Goal: Find specific page/section: Find specific page/section

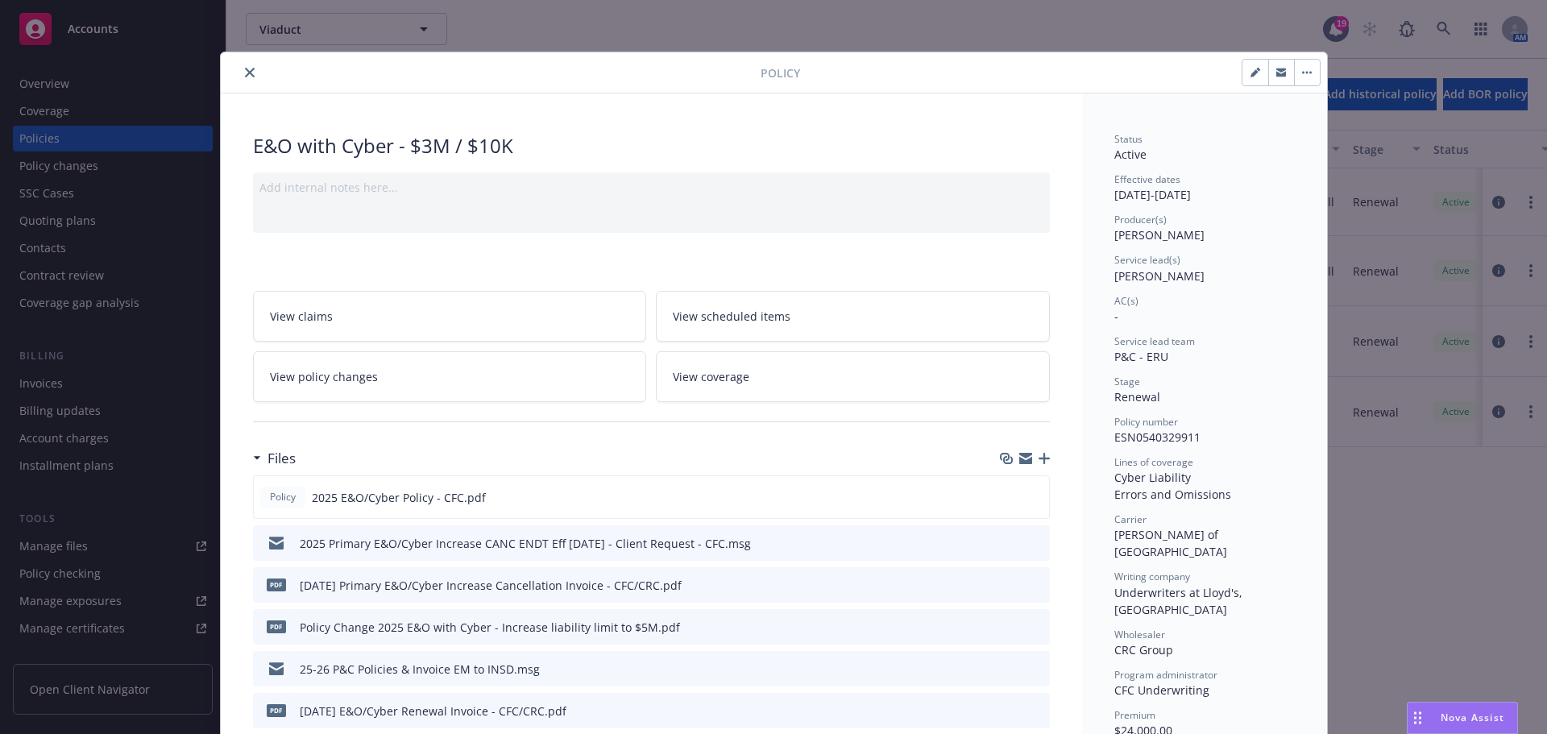
click at [231, 79] on div at bounding box center [494, 72] width 534 height 19
click at [240, 77] on button "close" at bounding box center [249, 72] width 19 height 19
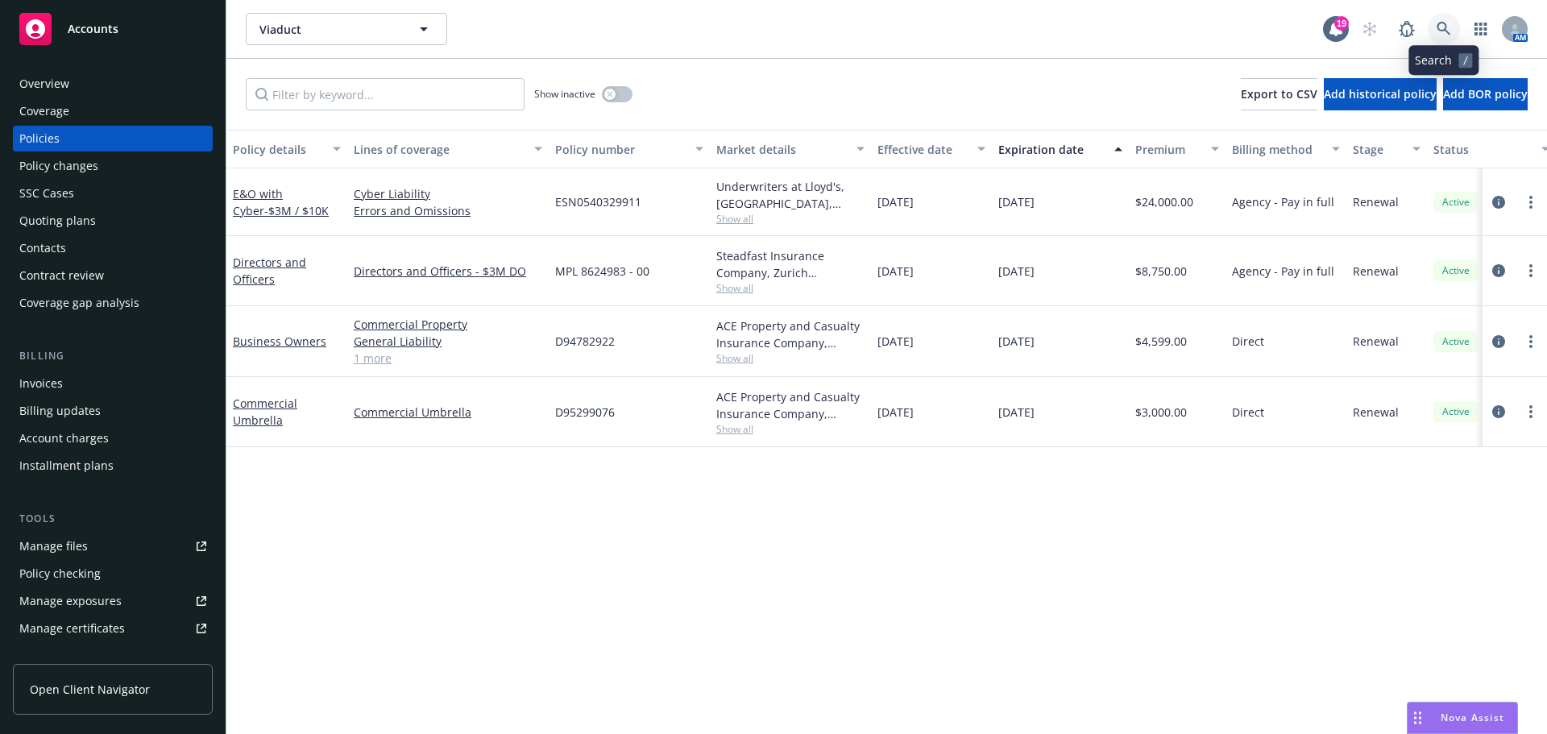
click at [1447, 27] on icon at bounding box center [1444, 29] width 15 height 15
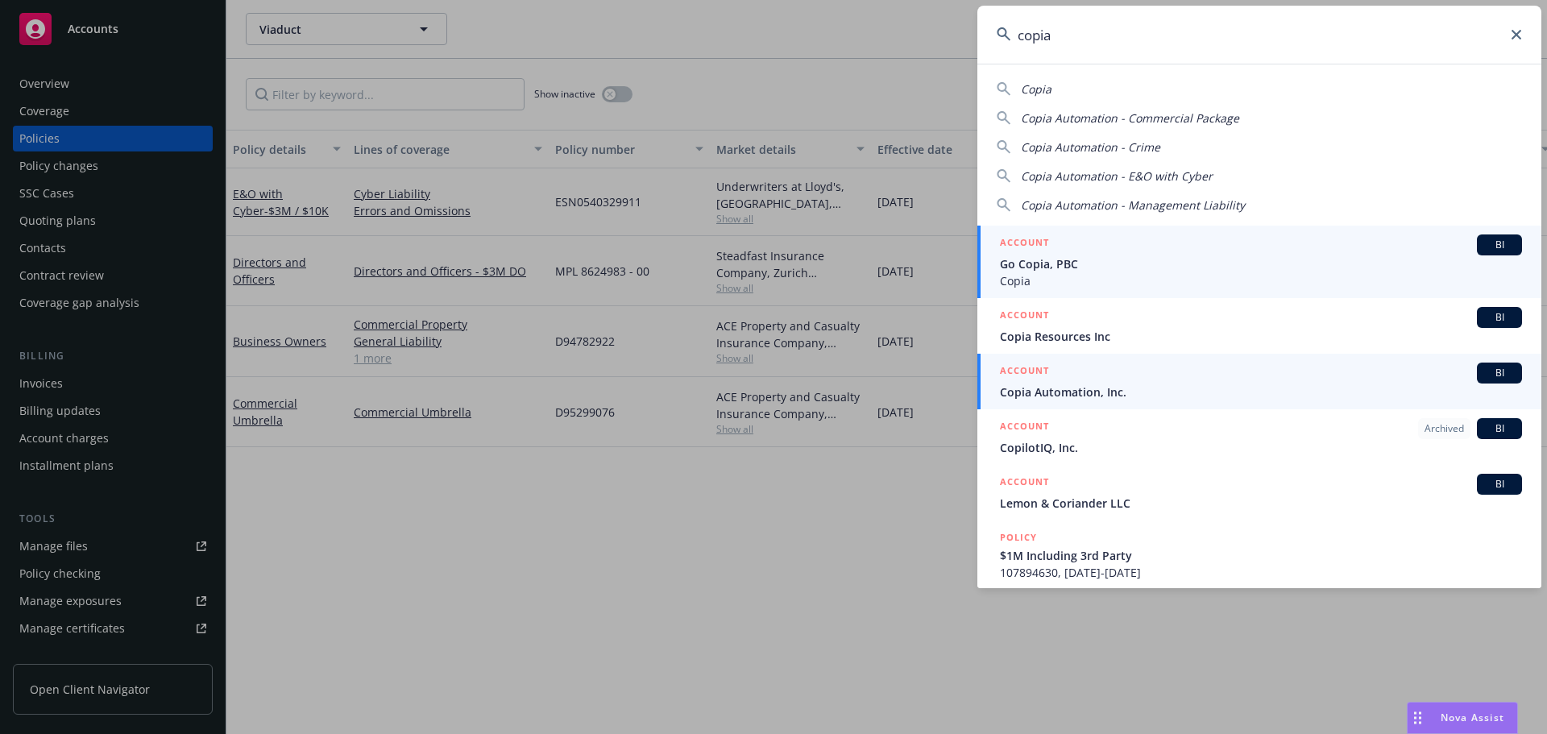
type input "copia"
click at [1201, 388] on span "Copia Automation, Inc." at bounding box center [1261, 392] width 522 height 17
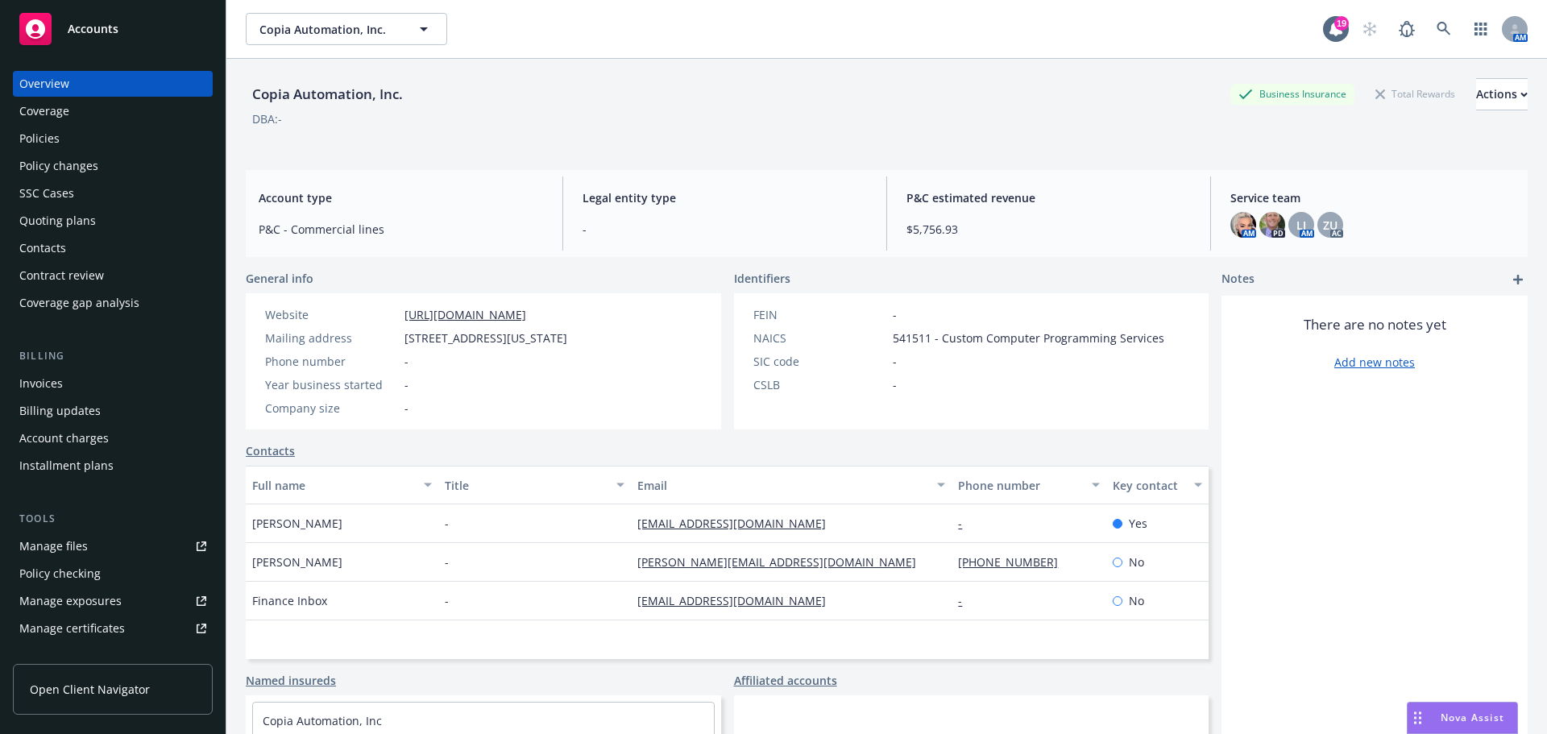
click at [136, 139] on div "Policies" at bounding box center [112, 139] width 187 height 26
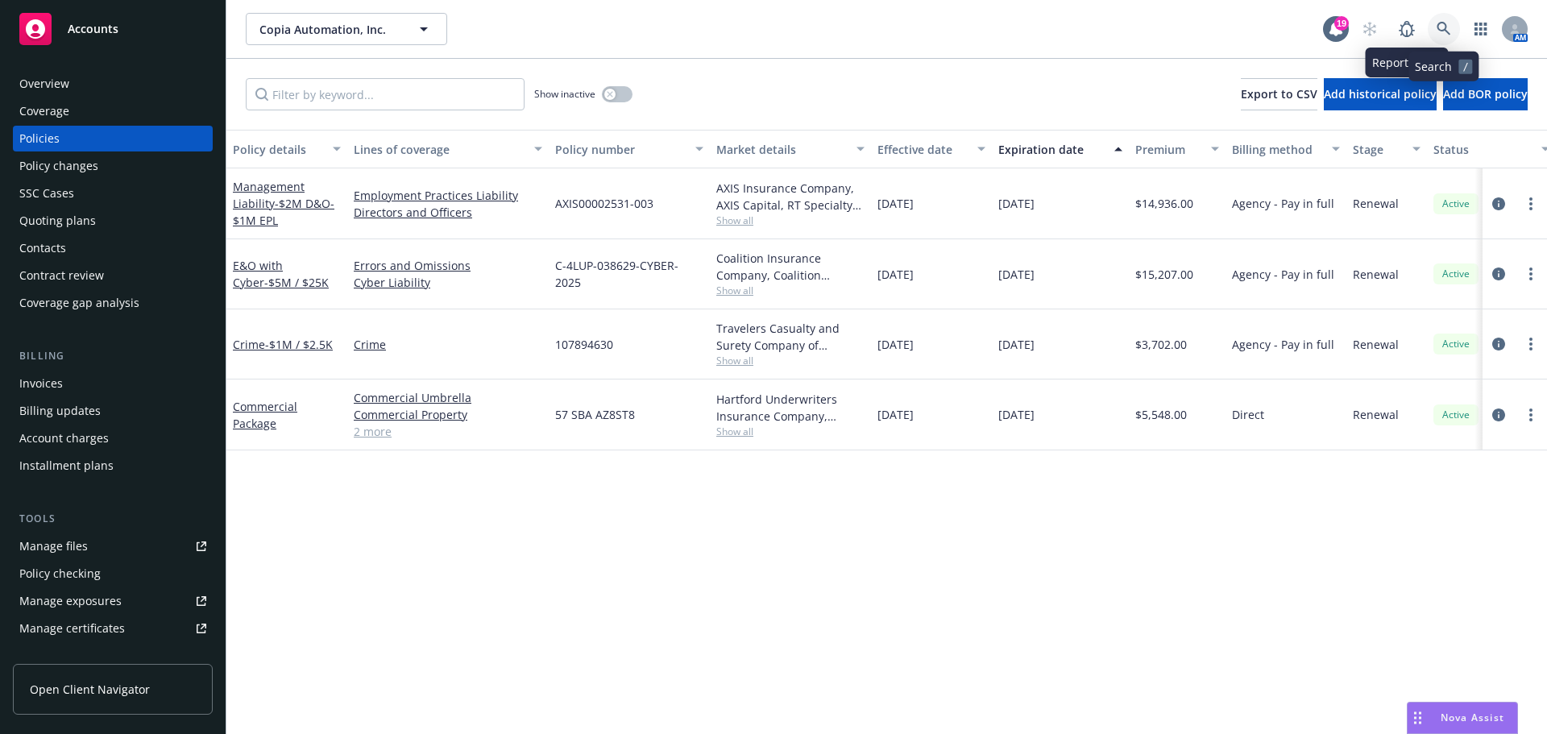
click at [1434, 32] on link at bounding box center [1444, 29] width 32 height 32
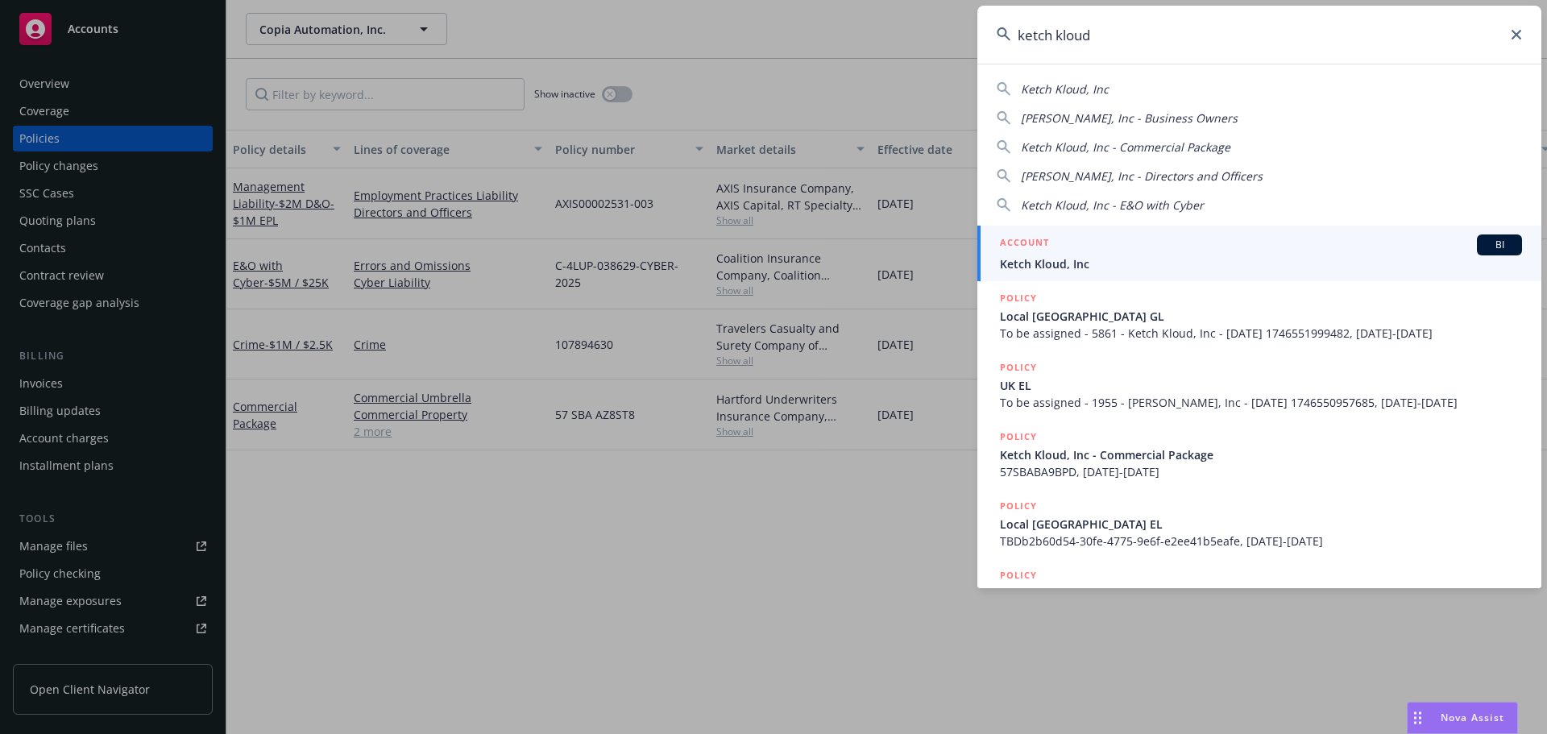
type input "ketch kloud"
click at [1136, 251] on div "ACCOUNT BI" at bounding box center [1261, 245] width 522 height 21
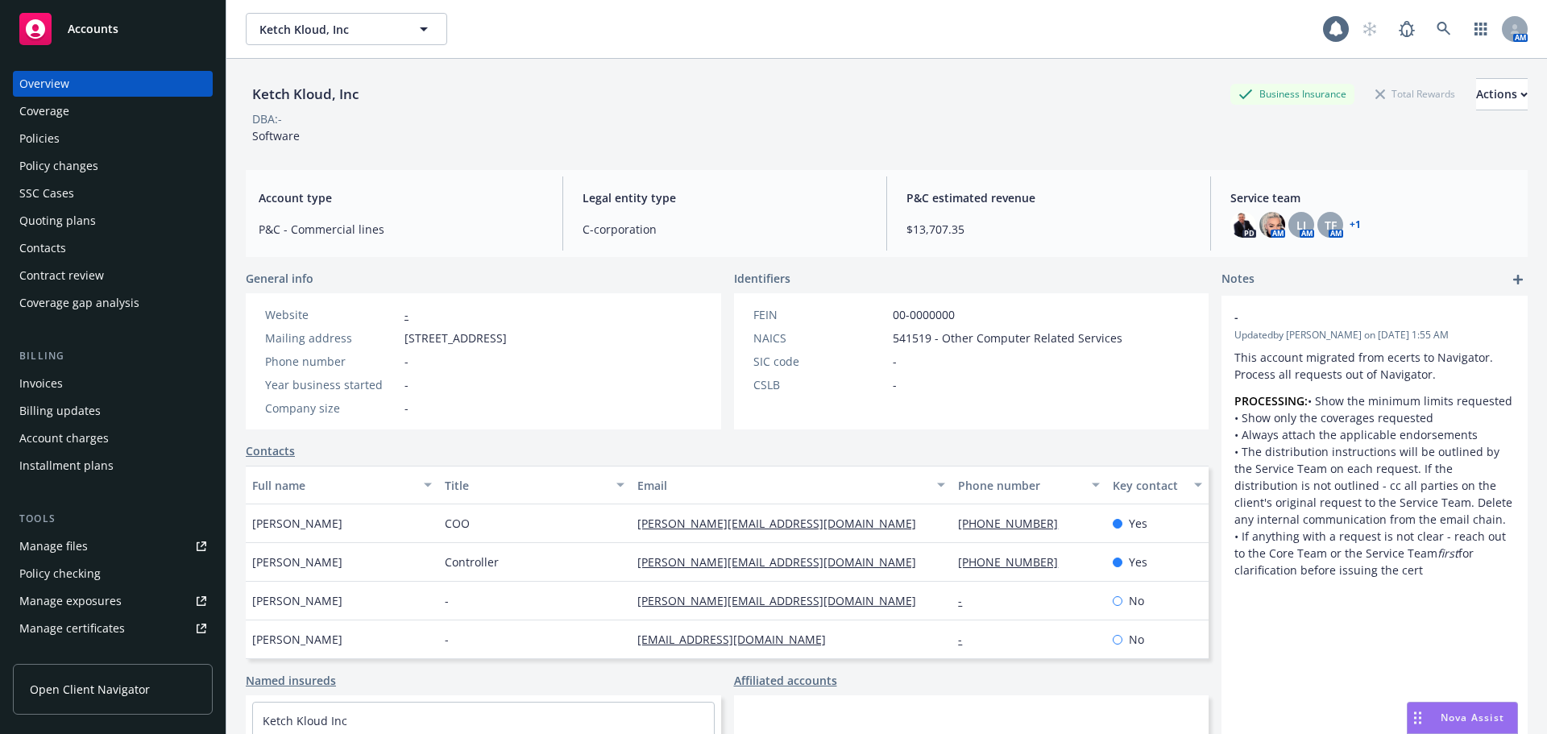
click at [56, 138] on div "Policies" at bounding box center [39, 139] width 40 height 26
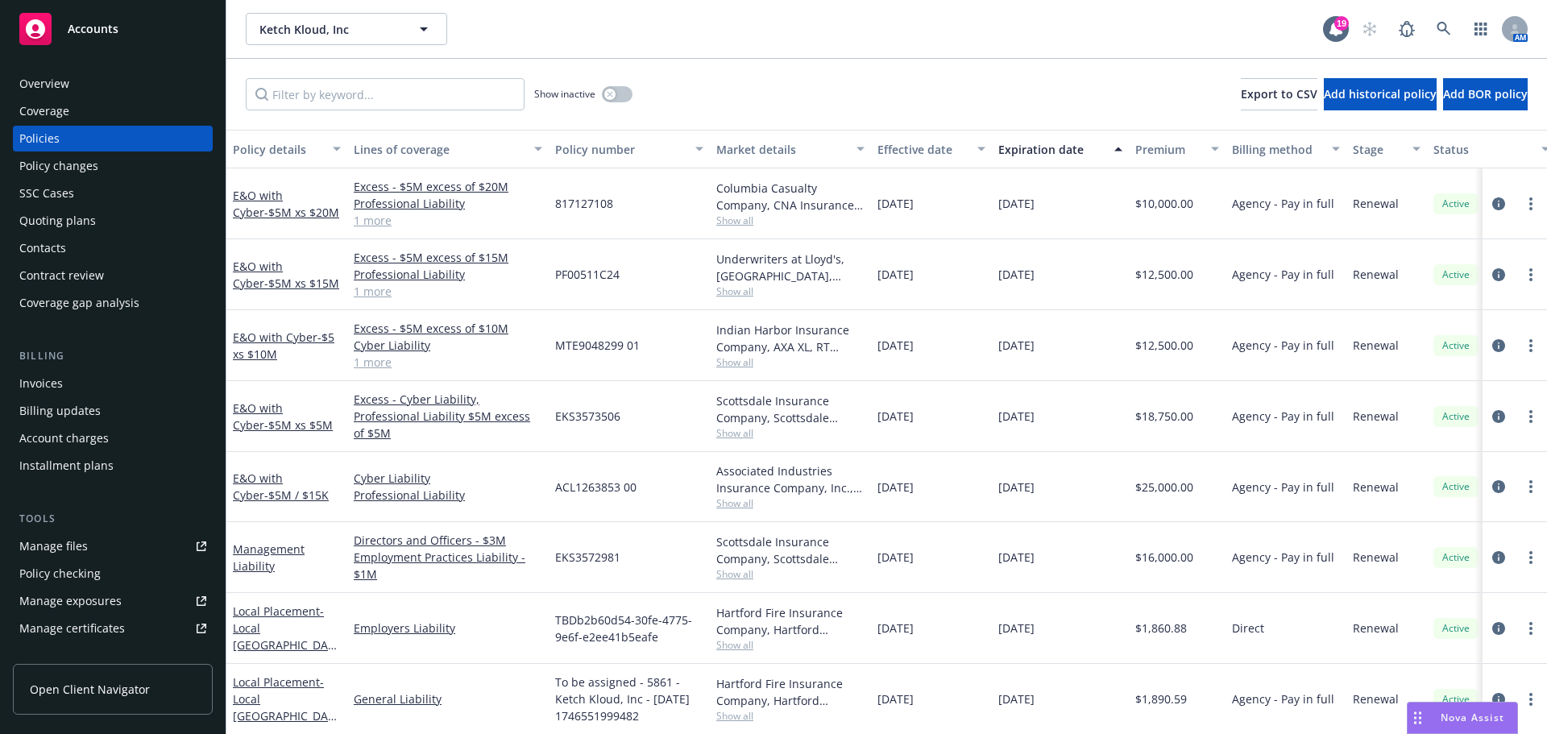
scroll to position [81, 0]
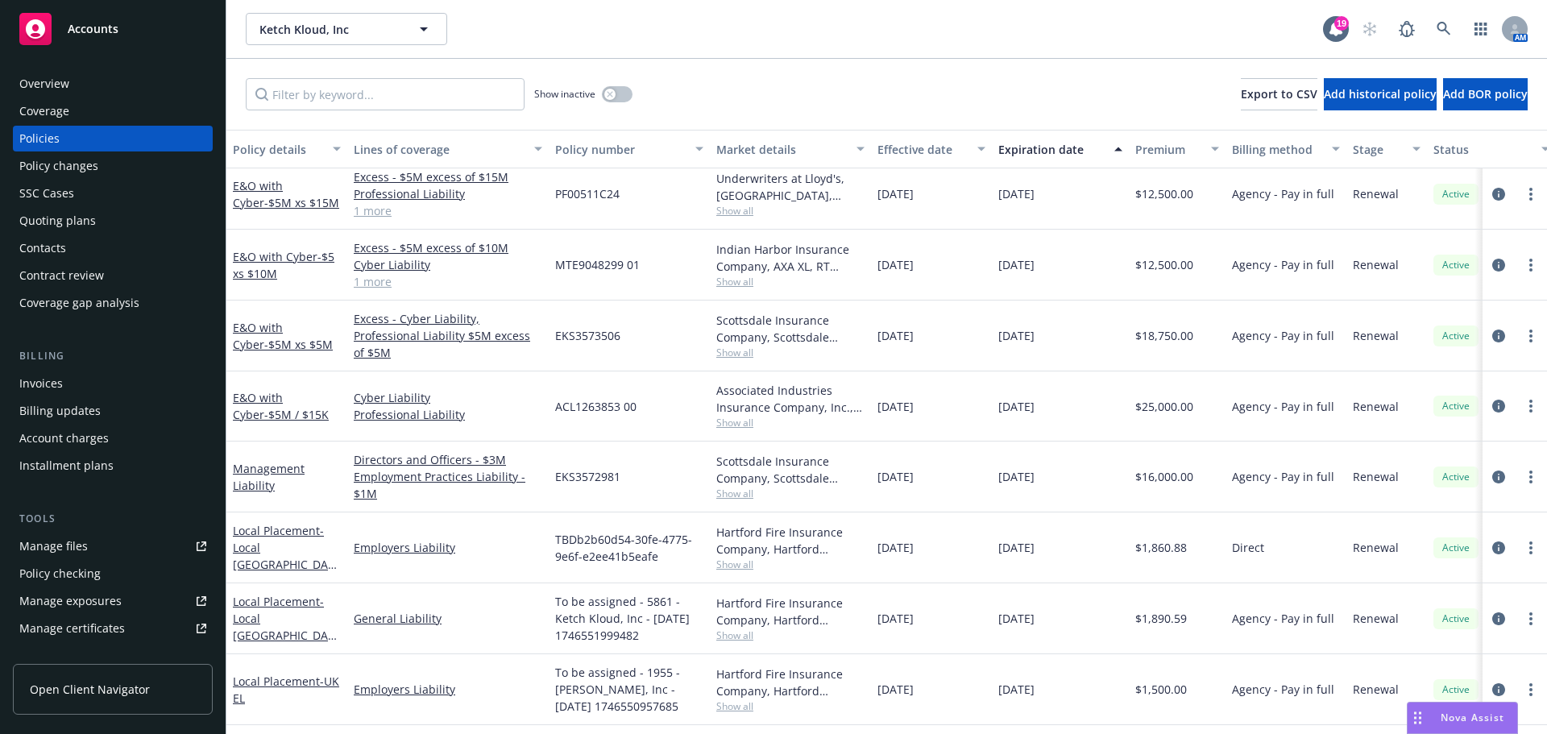
click at [56, 382] on div "Invoices" at bounding box center [41, 384] width 44 height 26
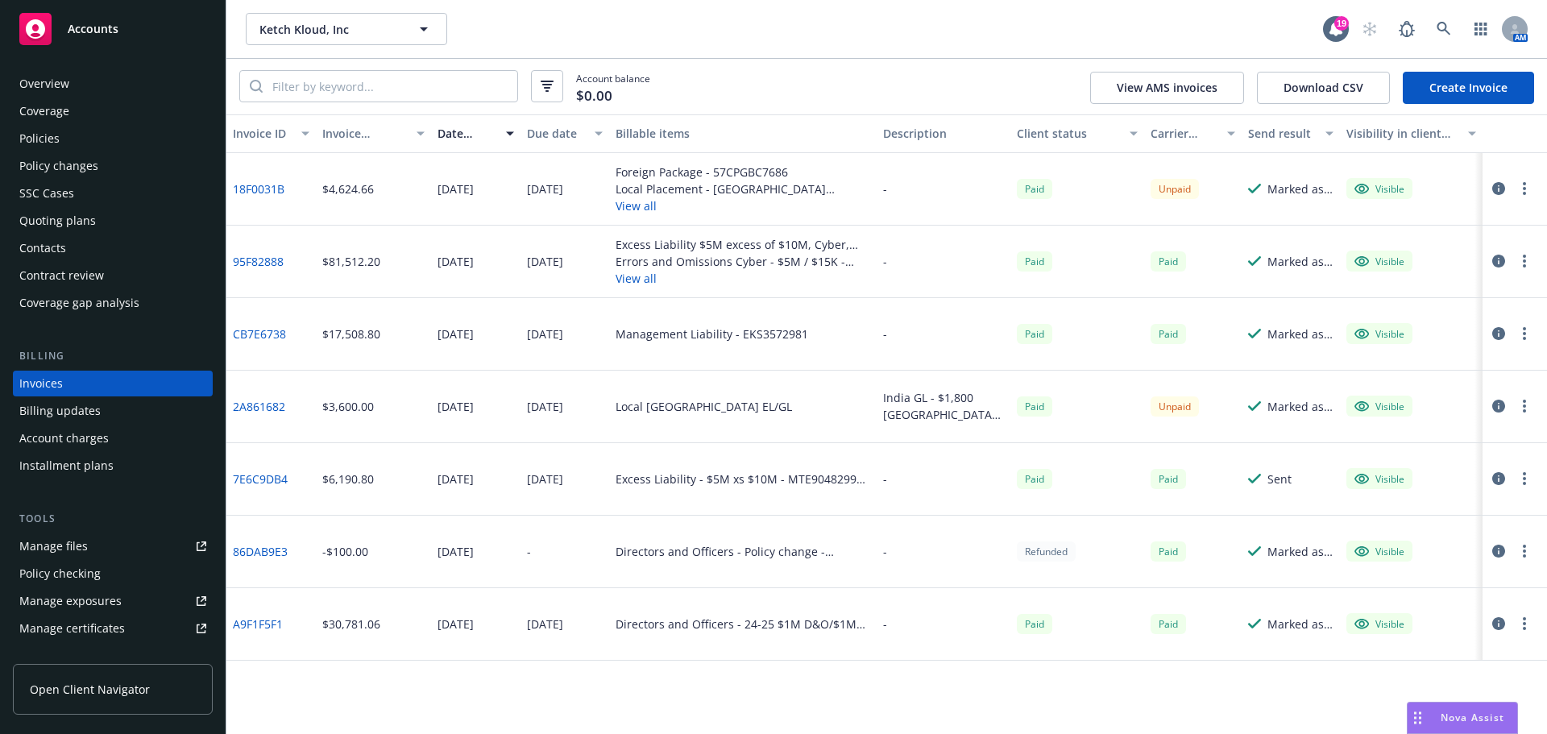
click at [241, 185] on link "18F0031B" at bounding box center [259, 189] width 52 height 17
click at [647, 209] on button "View all" at bounding box center [743, 205] width 255 height 17
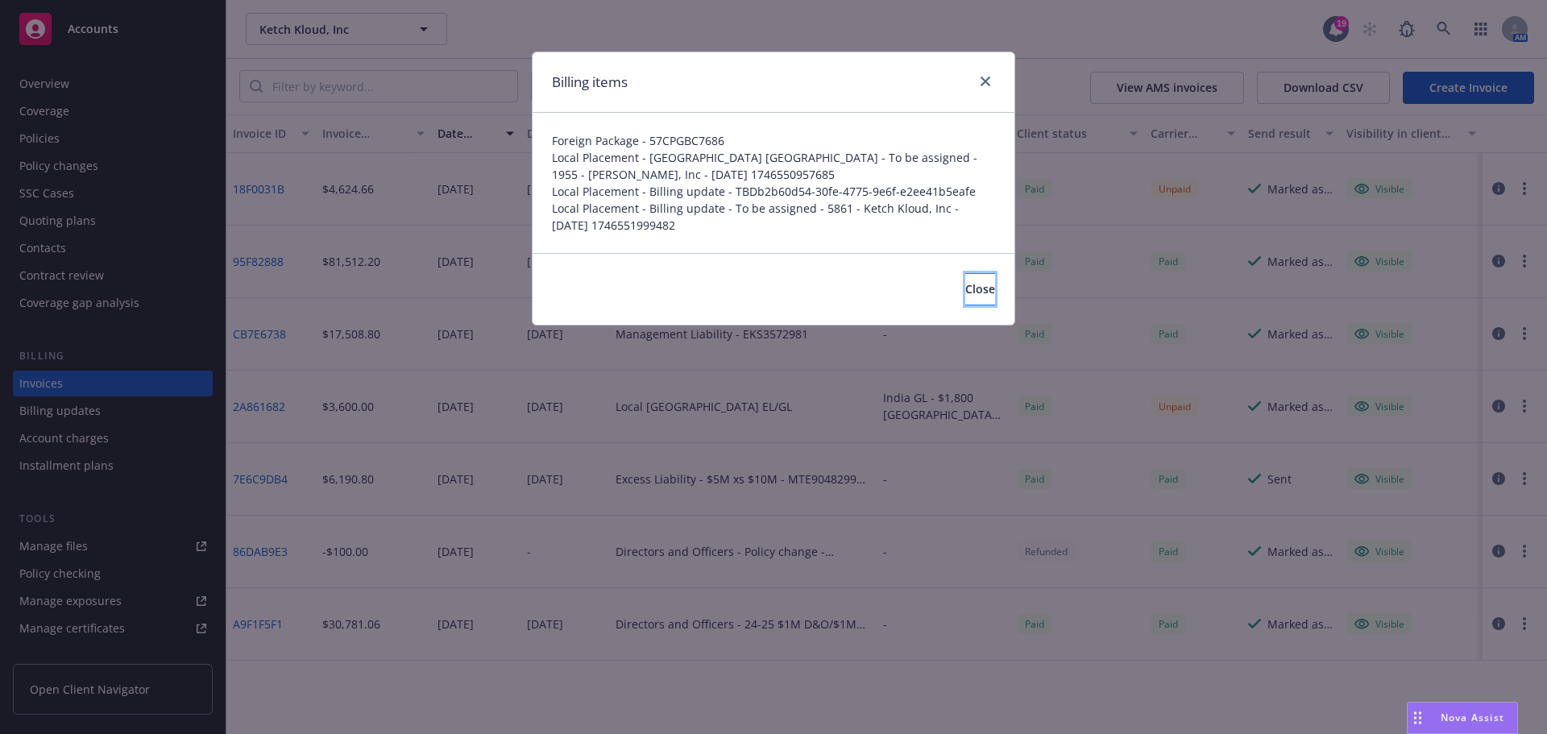
click at [978, 303] on button "Close" at bounding box center [981, 289] width 30 height 32
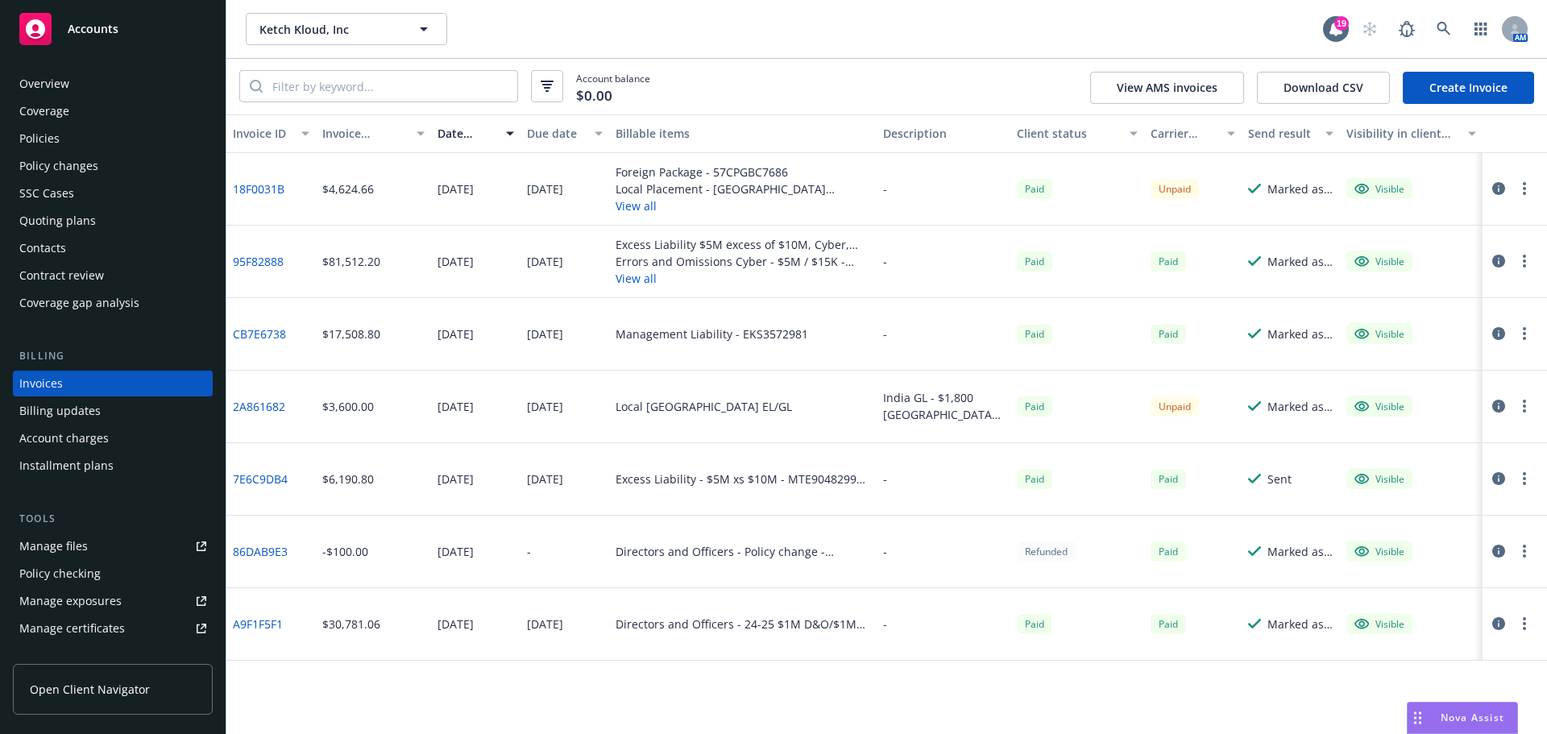
click at [264, 189] on link "18F0031B" at bounding box center [259, 189] width 52 height 17
